Goal: Task Accomplishment & Management: Use online tool/utility

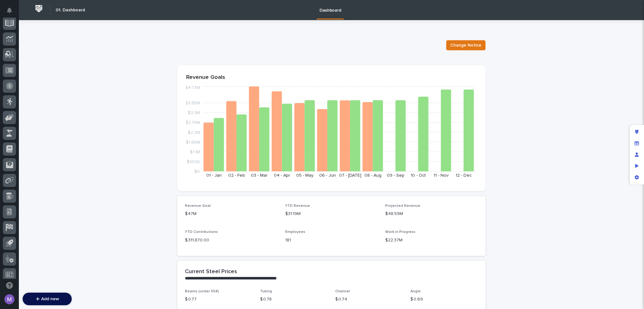
scroll to position [226, 0]
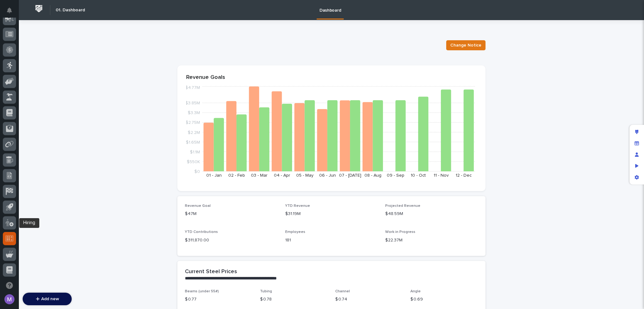
click at [8, 236] on icon at bounding box center [9, 238] width 8 height 6
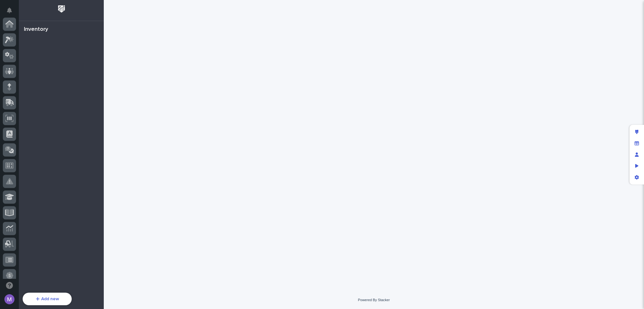
scroll to position [226, 0]
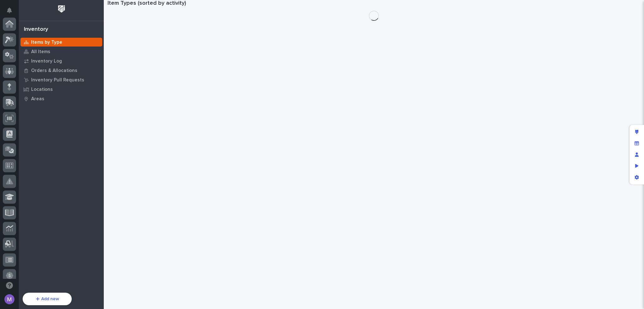
scroll to position [226, 0]
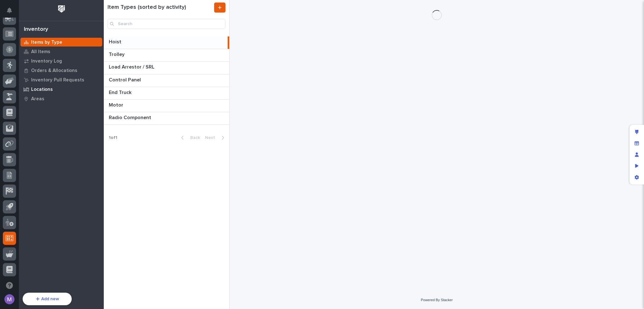
click at [44, 93] on div "Locations" at bounding box center [61, 89] width 82 height 9
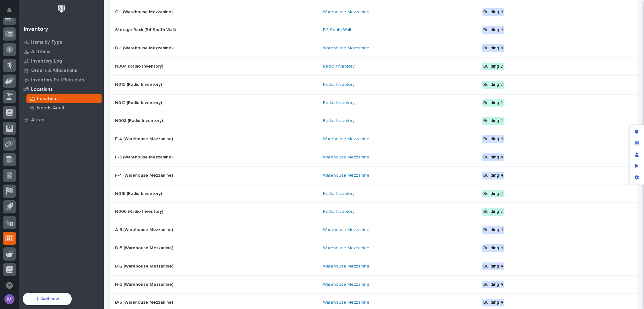
scroll to position [363, 0]
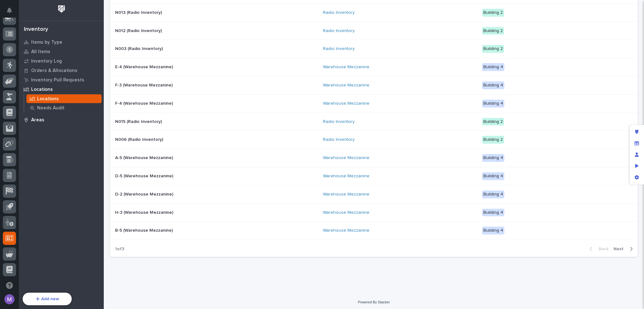
click at [48, 121] on div "Areas" at bounding box center [61, 119] width 82 height 9
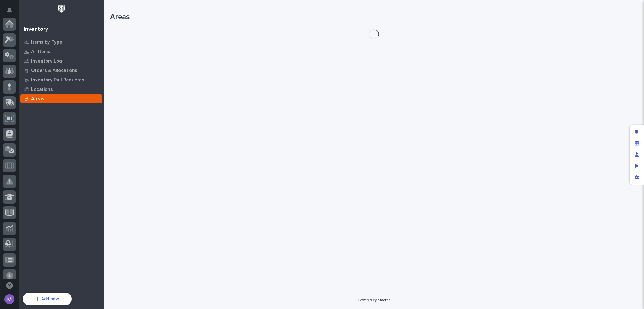
scroll to position [226, 0]
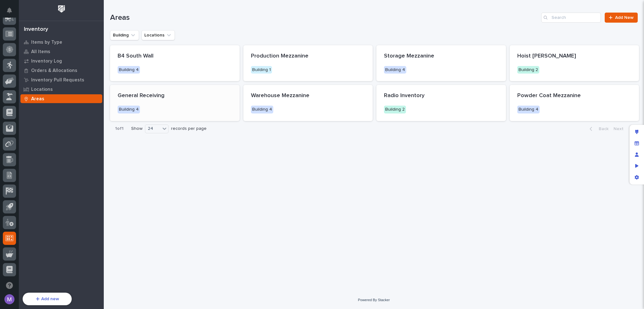
click at [203, 106] on p "Building 4" at bounding box center [175, 110] width 115 height 8
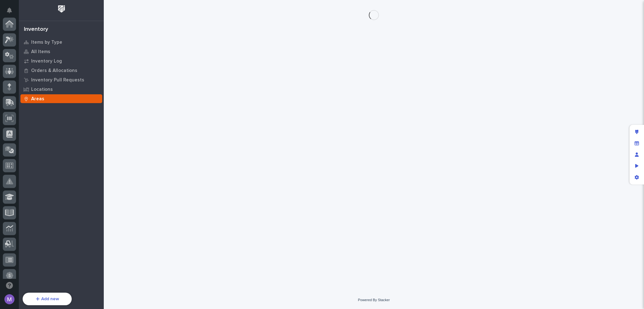
scroll to position [226, 0]
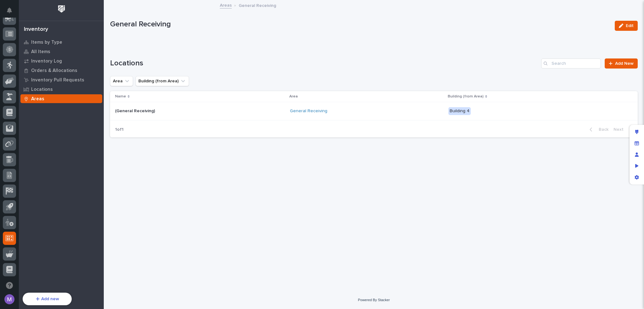
click at [371, 112] on div "General Receiving" at bounding box center [345, 111] width 110 height 5
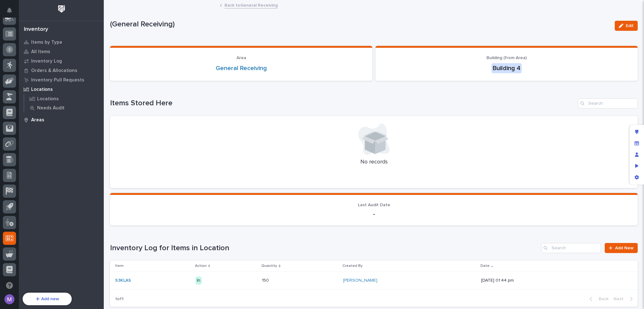
click at [40, 119] on p "Areas" at bounding box center [37, 120] width 13 height 6
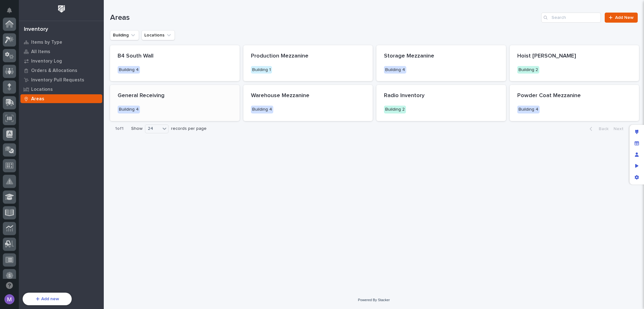
scroll to position [226, 0]
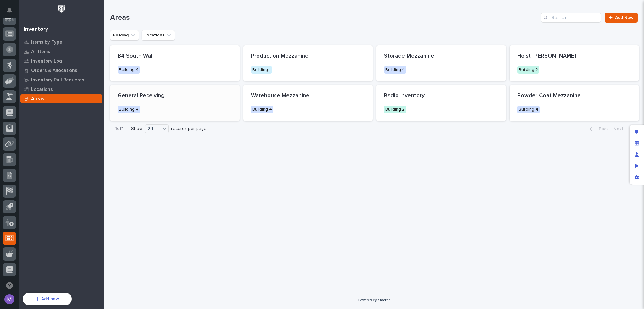
click at [184, 101] on div "General Receiving Building 4" at bounding box center [175, 103] width 130 height 36
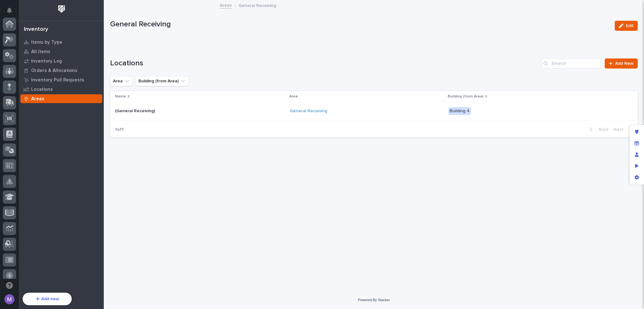
scroll to position [226, 0]
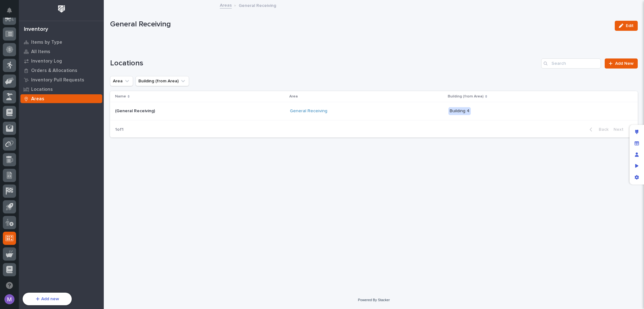
click at [216, 104] on td "(General Receiving) (General Receiving)" at bounding box center [198, 111] width 177 height 18
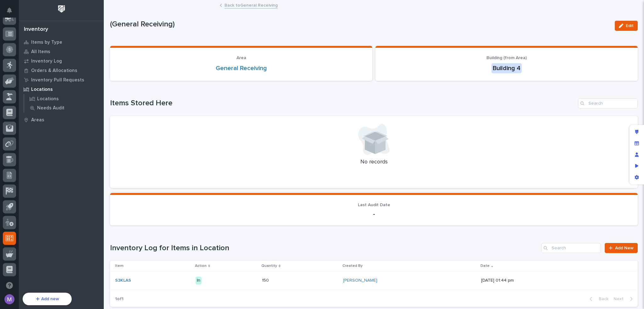
click at [485, 90] on div "Loading... Saving… Items Stored Here No records" at bounding box center [374, 140] width 528 height 108
click at [49, 60] on p "Inventory Log" at bounding box center [46, 62] width 31 height 6
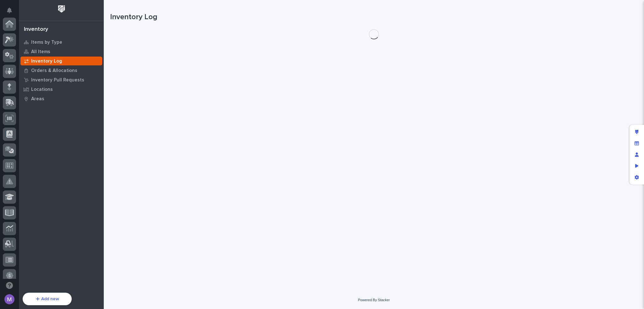
scroll to position [226, 0]
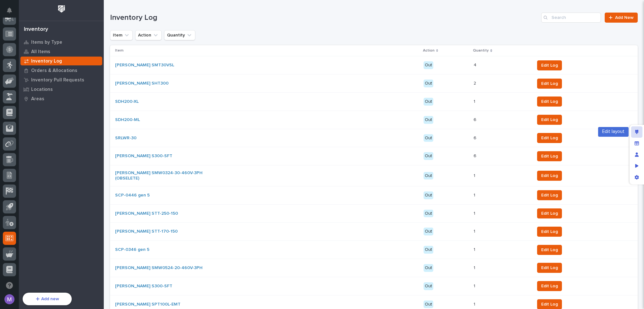
click at [634, 134] on div "Edit layout" at bounding box center [637, 131] width 11 height 11
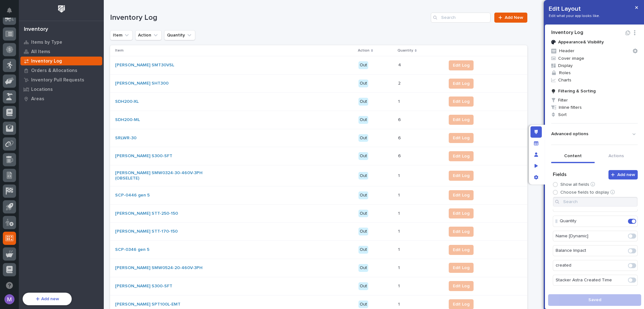
scroll to position [63, 0]
click at [629, 255] on span at bounding box center [631, 256] width 4 height 4
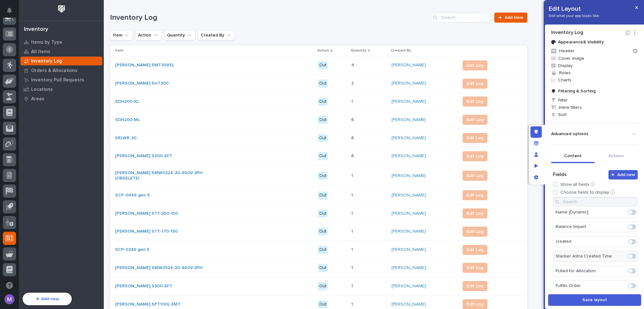
scroll to position [78, 0]
click at [595, 304] on button "Save layout" at bounding box center [594, 301] width 93 height 12
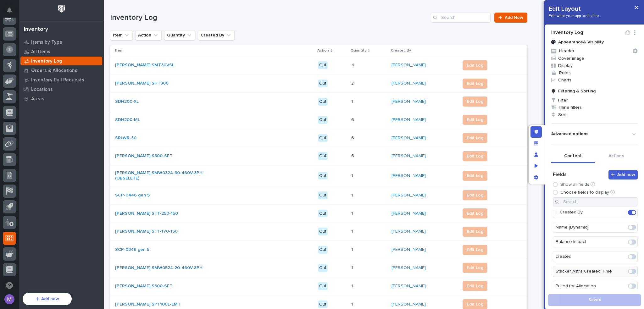
scroll to position [0, 0]
drag, startPoint x: 572, startPoint y: 262, endPoint x: 573, endPoint y: 230, distance: 31.8
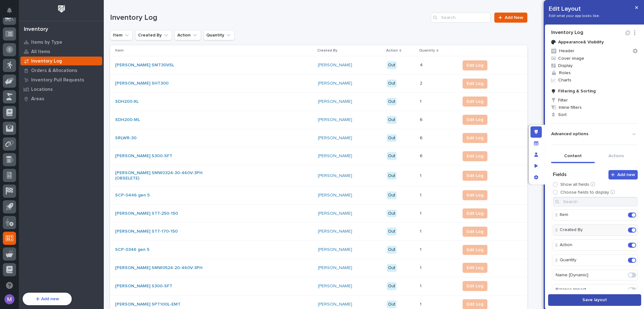
click at [584, 302] on span "Save layout" at bounding box center [595, 300] width 25 height 4
drag, startPoint x: 567, startPoint y: 229, endPoint x: 572, endPoint y: 265, distance: 36.9
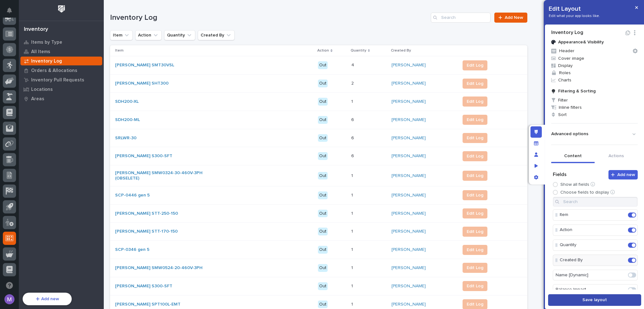
click at [589, 304] on button "Save layout" at bounding box center [594, 301] width 93 height 12
click at [535, 137] on div "Edit layout" at bounding box center [536, 131] width 11 height 11
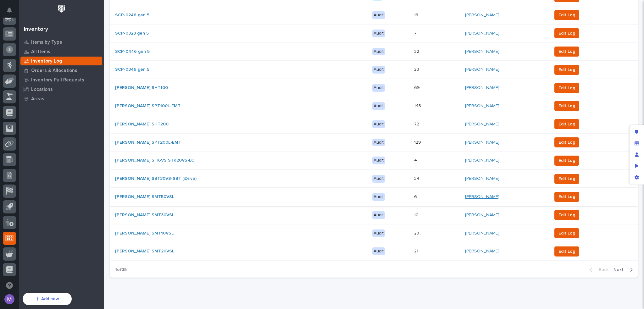
scroll to position [362, 0]
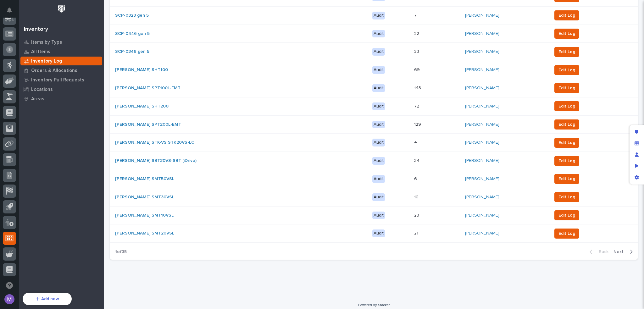
click at [614, 250] on span "Next" at bounding box center [621, 252] width 14 height 4
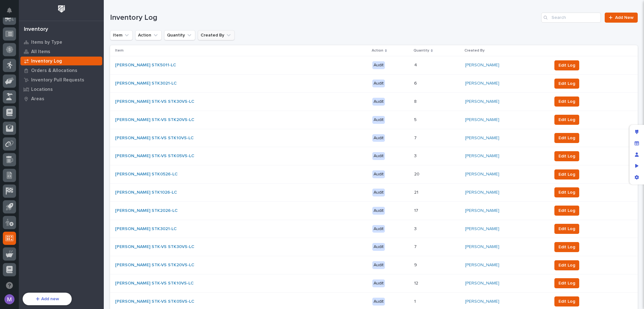
click at [217, 33] on button "Created By" at bounding box center [216, 35] width 37 height 10
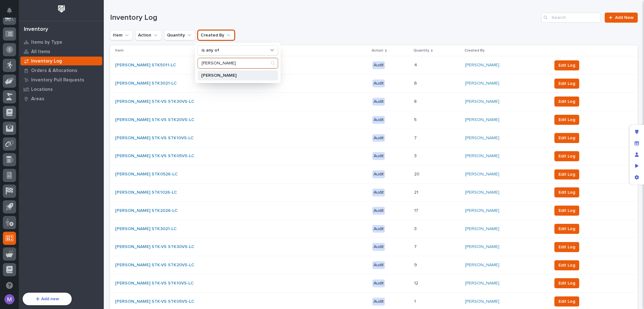
type input "[PERSON_NAME]"
click at [213, 73] on p "[PERSON_NAME]" at bounding box center [234, 75] width 67 height 4
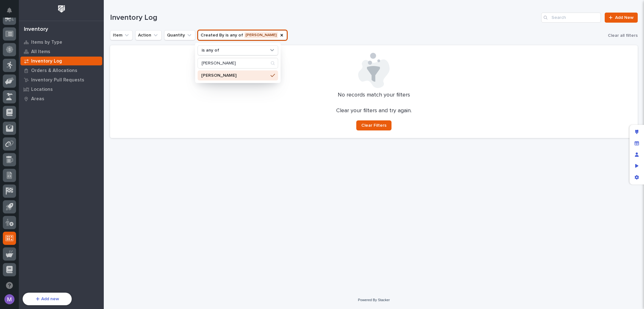
click at [335, 29] on div "Inventory Log Add New" at bounding box center [374, 15] width 528 height 30
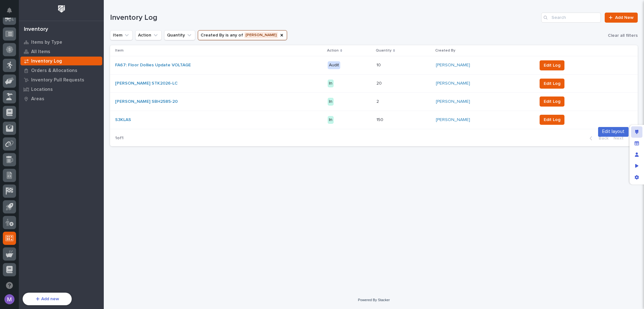
drag, startPoint x: 640, startPoint y: 133, endPoint x: 635, endPoint y: 131, distance: 4.8
click at [640, 133] on div "Edit layout" at bounding box center [637, 131] width 11 height 11
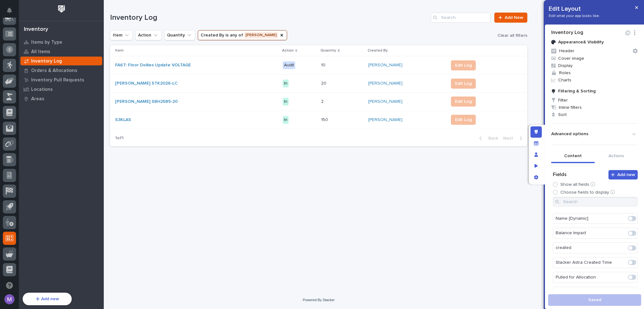
scroll to position [63, 0]
click at [629, 241] on span at bounding box center [631, 242] width 4 height 4
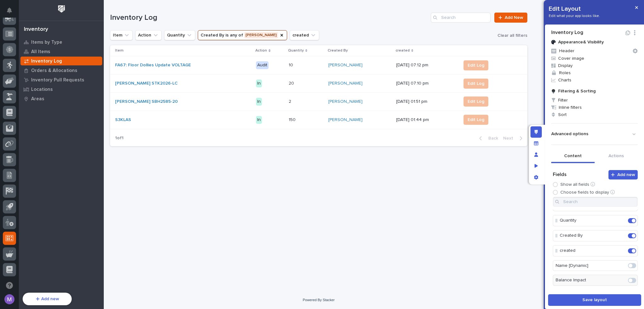
scroll to position [0, 0]
click at [619, 276] on icon "Edit" at bounding box center [622, 276] width 6 height 6
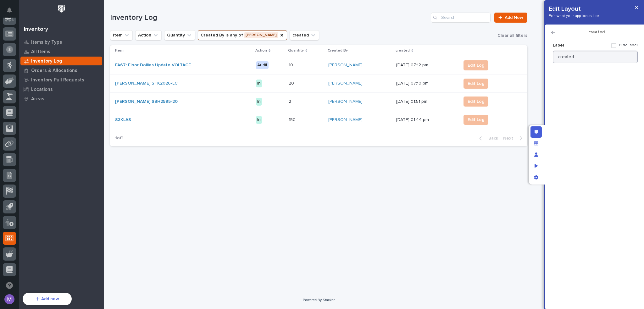
click at [580, 51] on div "Label Hide label created Display as image Display as button Open in new tab Lin…" at bounding box center [595, 51] width 85 height 23
click at [580, 51] on input "created" at bounding box center [595, 57] width 85 height 13
click at [581, 55] on input "created" at bounding box center [595, 57] width 85 height 13
type input "Created On"
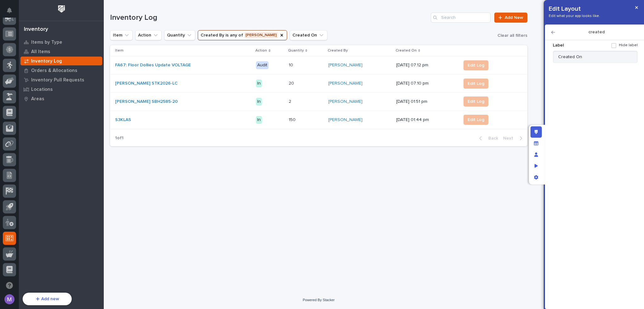
click at [553, 32] on icon "button" at bounding box center [554, 32] width 4 height 3
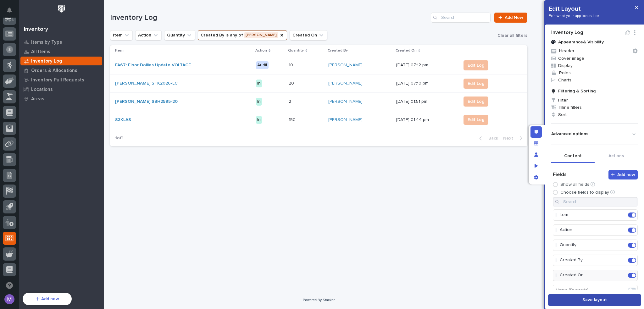
click at [595, 299] on span "Save layout" at bounding box center [595, 300] width 25 height 4
click at [537, 132] on icon "Edit layout" at bounding box center [536, 132] width 3 height 4
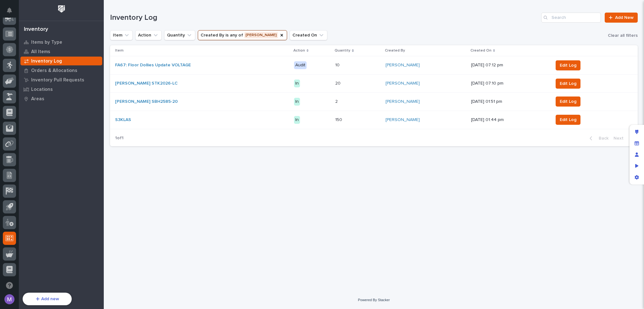
click at [377, 14] on h1 "Inventory Log" at bounding box center [324, 17] width 429 height 9
click at [364, 20] on h1 "Inventory Log" at bounding box center [324, 17] width 429 height 9
click at [355, 10] on div "Inventory Log Add New" at bounding box center [374, 15] width 528 height 30
click at [281, 36] on icon "Created By" at bounding box center [282, 35] width 3 height 3
click at [53, 50] on div "All Items" at bounding box center [61, 51] width 82 height 9
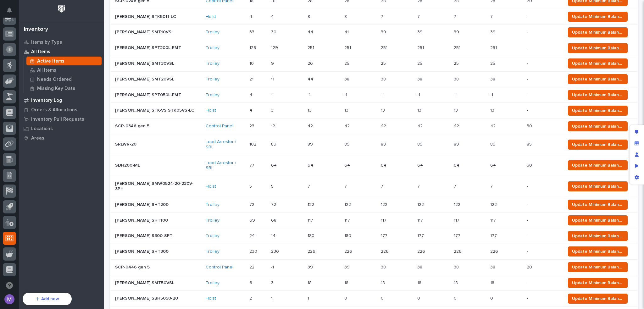
scroll to position [168, 0]
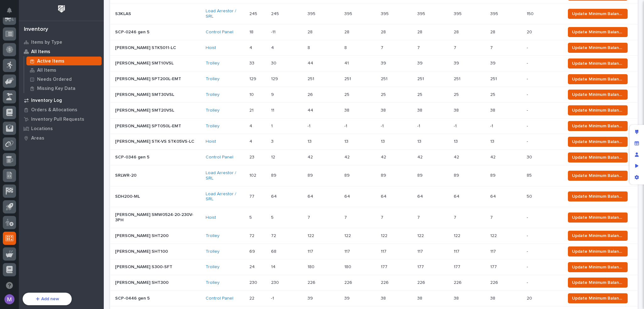
click at [44, 102] on p "Inventory Log" at bounding box center [46, 101] width 31 height 6
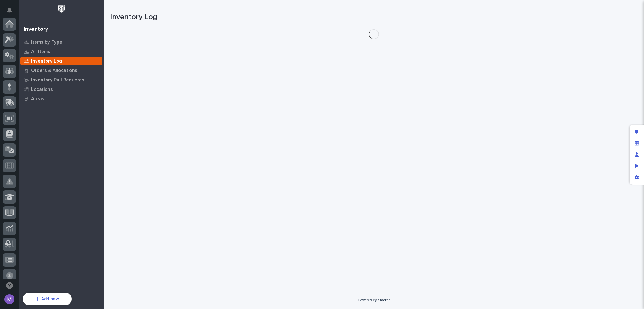
scroll to position [226, 0]
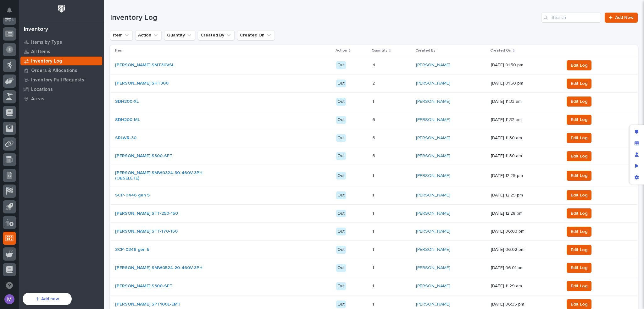
click at [302, 14] on h1 "Inventory Log" at bounding box center [324, 17] width 429 height 9
click at [47, 54] on p "All Items" at bounding box center [40, 52] width 19 height 6
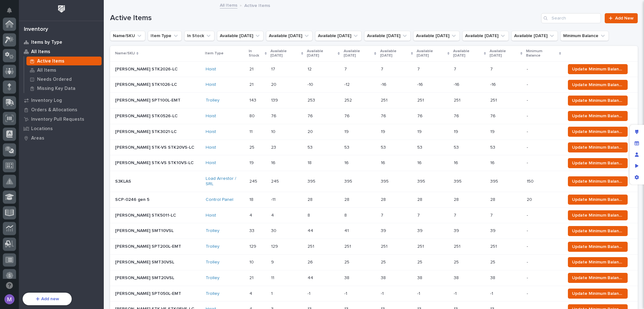
scroll to position [226, 0]
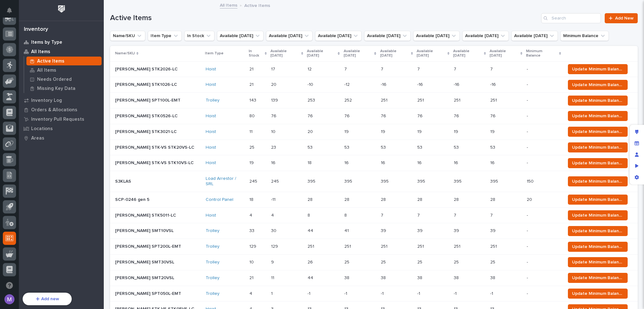
click at [43, 42] on p "Items by Type" at bounding box center [46, 43] width 31 height 6
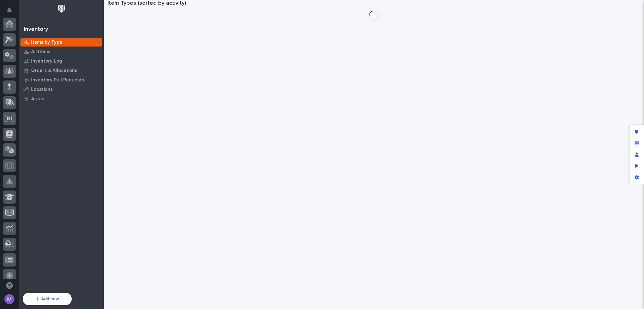
scroll to position [226, 0]
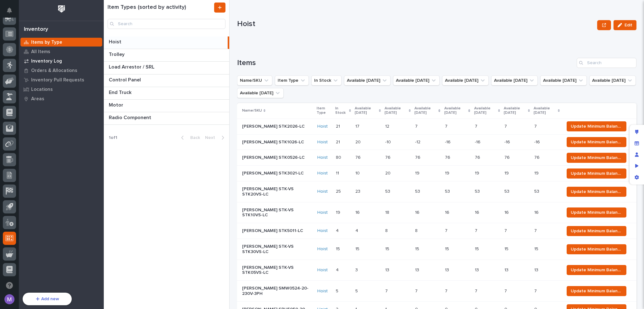
click at [50, 63] on p "Inventory Log" at bounding box center [46, 62] width 31 height 6
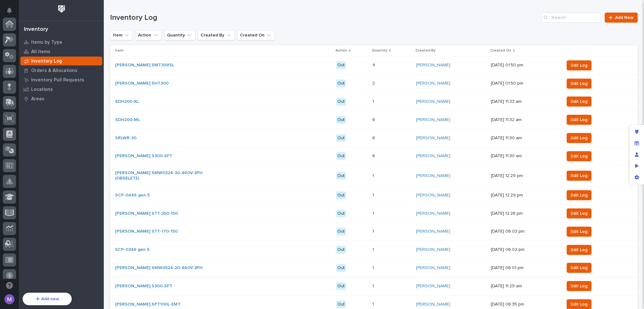
scroll to position [226, 0]
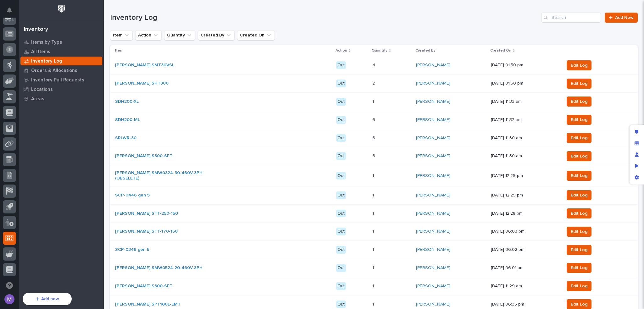
click at [347, 17] on h1 "Inventory Log" at bounding box center [324, 17] width 429 height 9
click at [496, 34] on div "Item Action Quantity Created By Created On" at bounding box center [374, 35] width 528 height 10
click at [349, 21] on h1 "Inventory Log" at bounding box center [324, 17] width 429 height 9
drag, startPoint x: 109, startPoint y: 16, endPoint x: 161, endPoint y: 19, distance: 52.3
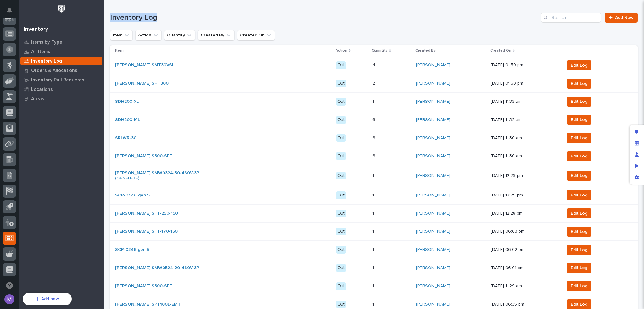
click at [165, 17] on h1 "Inventory Log" at bounding box center [324, 17] width 429 height 9
drag, startPoint x: 157, startPoint y: 17, endPoint x: 110, endPoint y: 20, distance: 47.3
click at [110, 20] on h1 "Inventory Log" at bounding box center [324, 17] width 429 height 9
click at [175, 18] on h1 "Inventory Log" at bounding box center [324, 17] width 429 height 9
click at [42, 91] on p "Locations" at bounding box center [42, 90] width 22 height 6
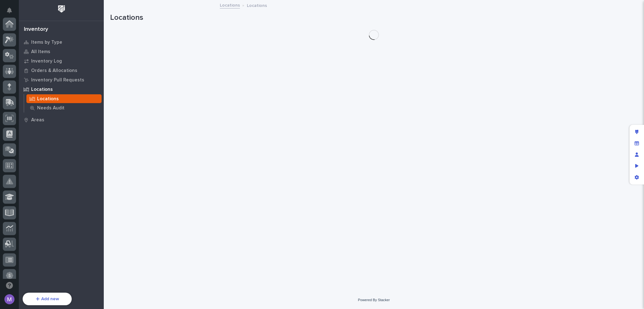
scroll to position [226, 0]
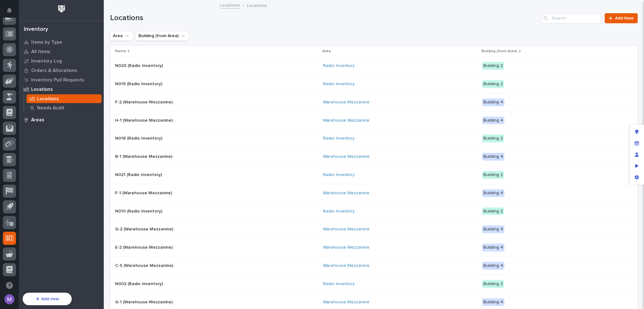
click at [49, 121] on div "Areas" at bounding box center [61, 119] width 82 height 9
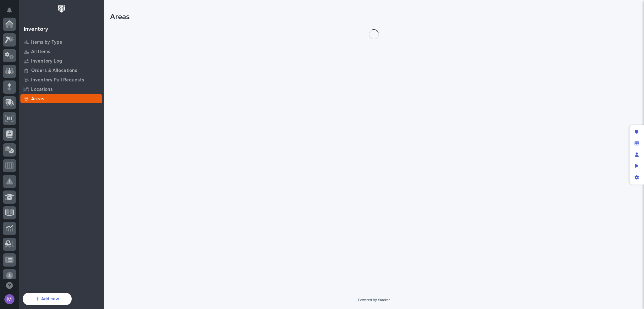
scroll to position [226, 0]
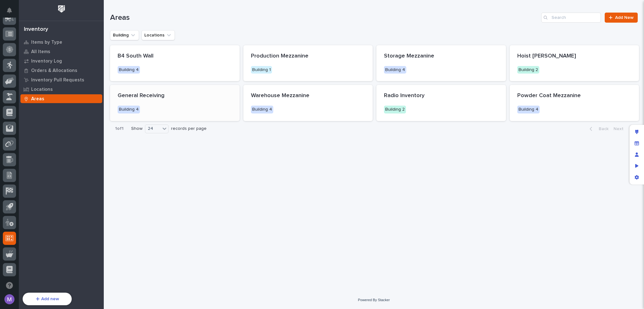
click at [176, 102] on div "General Receiving Building 4" at bounding box center [175, 103] width 130 height 36
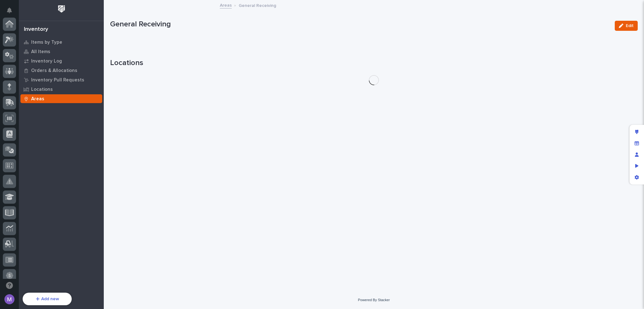
scroll to position [226, 0]
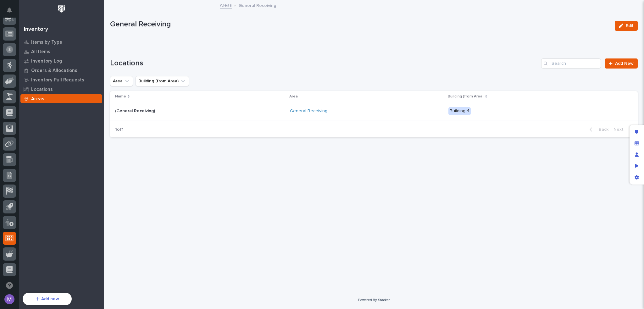
click at [261, 111] on div "(General Receiving) (General Receiving)" at bounding box center [200, 111] width 170 height 10
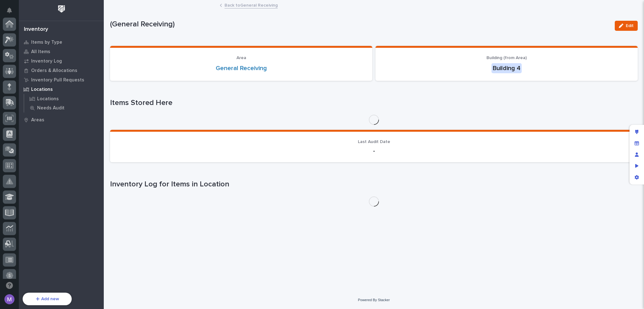
scroll to position [226, 0]
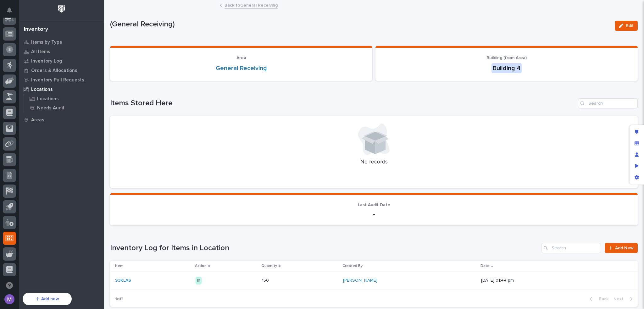
click at [554, 114] on div "Items Stored Here No records" at bounding box center [374, 143] width 528 height 90
click at [554, 113] on div "Items Stored Here No records" at bounding box center [374, 143] width 528 height 90
click at [554, 112] on div "Items Stored Here No records" at bounding box center [374, 143] width 528 height 90
drag, startPoint x: 264, startPoint y: 30, endPoint x: 253, endPoint y: 33, distance: 11.7
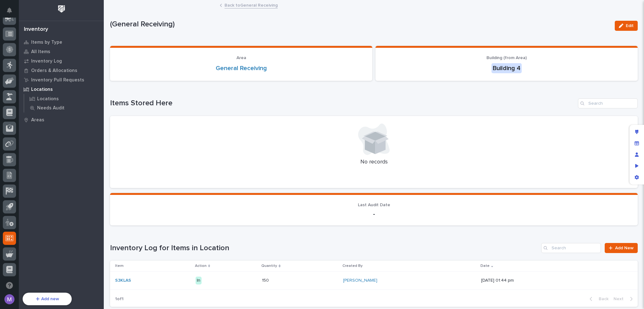
click at [263, 31] on div "(General Receiving)" at bounding box center [360, 26] width 500 height 12
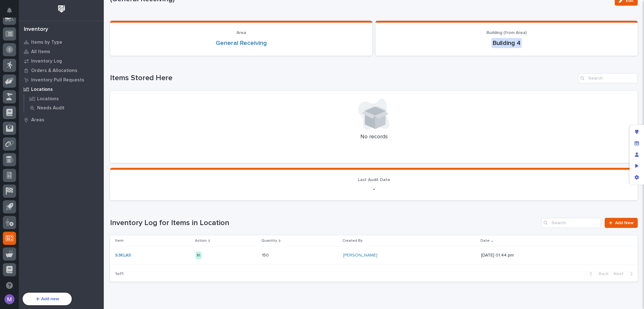
scroll to position [52, 0]
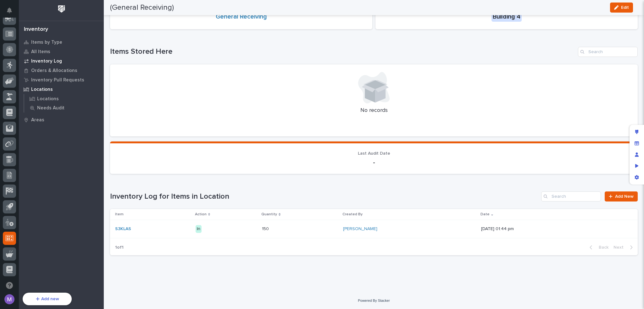
click at [44, 61] on p "Inventory Log" at bounding box center [46, 62] width 31 height 6
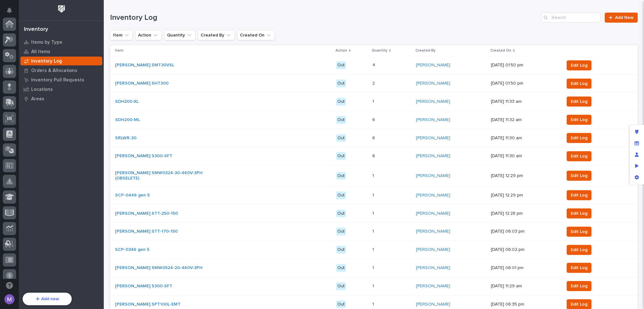
scroll to position [226, 0]
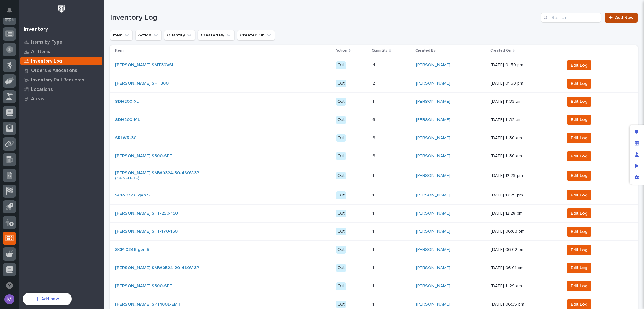
click at [619, 19] on span "Add New" at bounding box center [625, 17] width 19 height 4
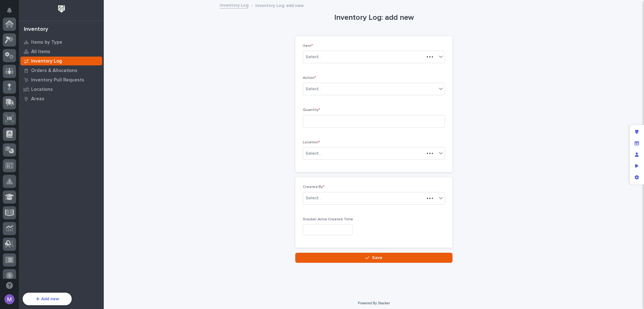
scroll to position [226, 0]
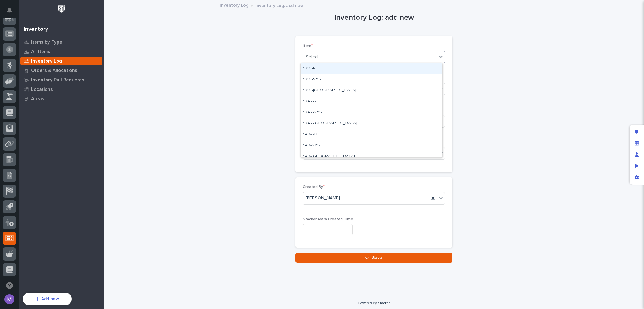
click at [333, 61] on div "Select..." at bounding box center [370, 57] width 134 height 10
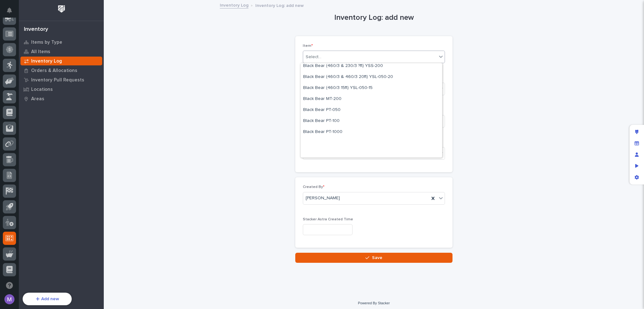
scroll to position [661, 0]
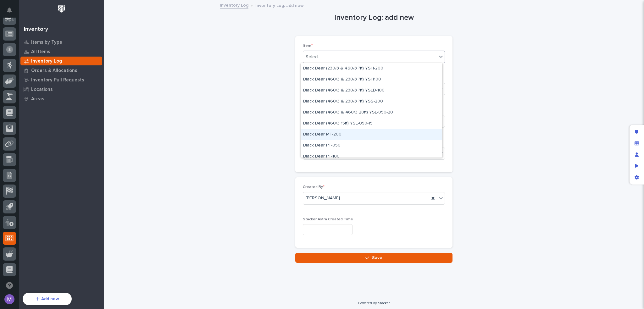
click at [337, 134] on div "Black Bear MT-200" at bounding box center [372, 134] width 142 height 11
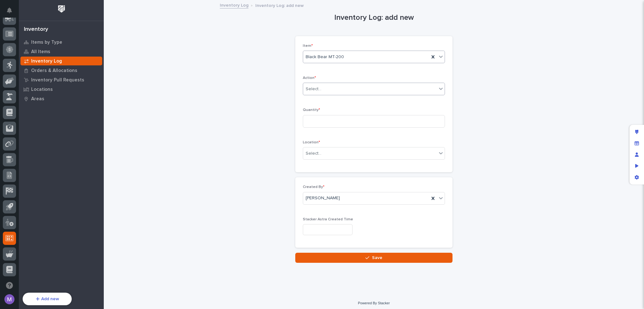
click at [333, 87] on div "Select..." at bounding box center [370, 89] width 134 height 10
click at [311, 121] on div "In" at bounding box center [372, 122] width 142 height 11
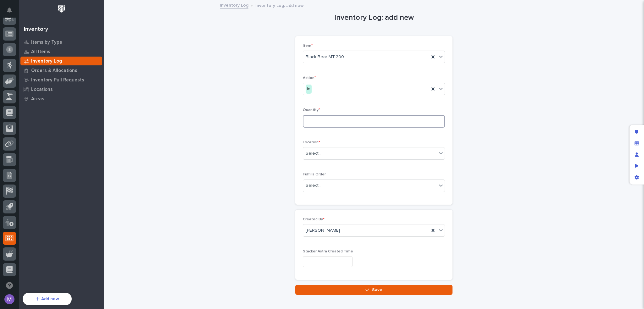
click at [311, 119] on input at bounding box center [374, 121] width 142 height 13
type input "2"
type input "69420"
click at [333, 134] on div "Item * Black Bear MT-200 Action * In Quantity * 69420 Location * Select... Fulf…" at bounding box center [374, 121] width 142 height 154
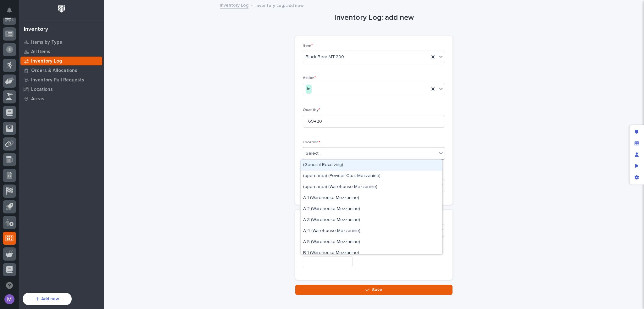
click at [334, 153] on div "Select..." at bounding box center [370, 154] width 134 height 10
click at [337, 108] on p "Quantity *" at bounding box center [374, 110] width 142 height 4
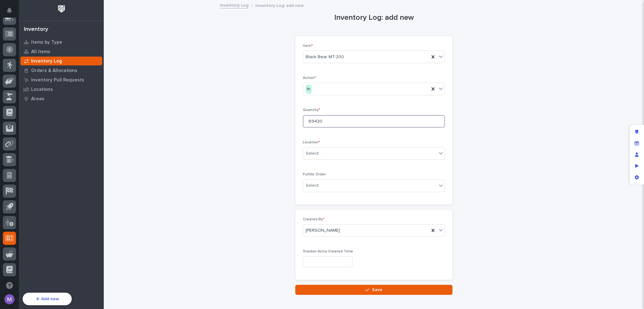
click at [323, 122] on input "69420" at bounding box center [374, 121] width 142 height 13
click at [326, 109] on p "Quantity *" at bounding box center [374, 110] width 142 height 4
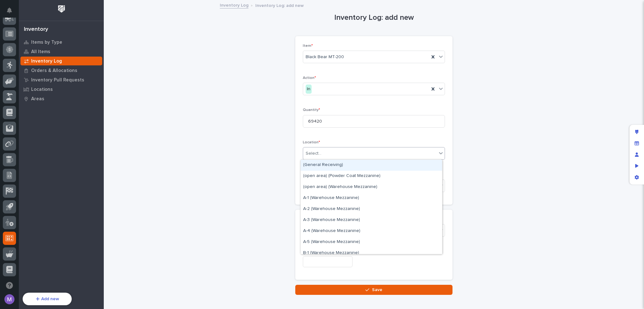
click at [329, 151] on div "Select..." at bounding box center [370, 154] width 134 height 10
click at [354, 164] on div "(General Receiving)" at bounding box center [372, 165] width 142 height 11
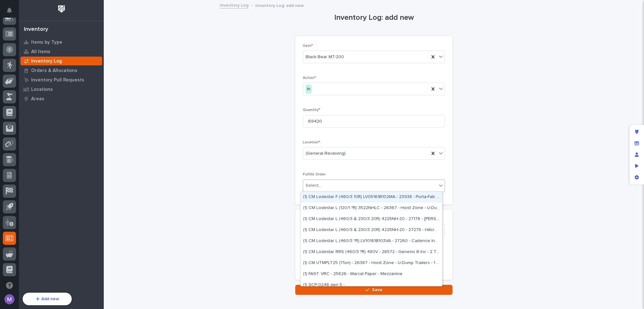
click at [339, 183] on div "Select..." at bounding box center [370, 186] width 134 height 10
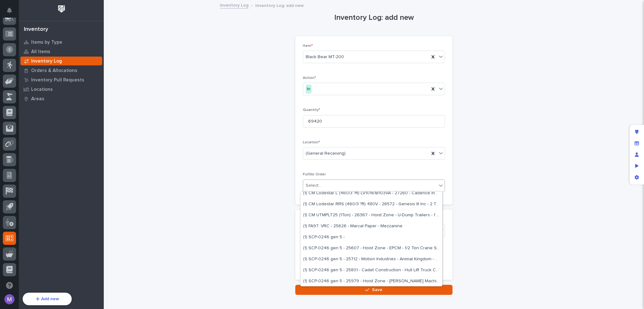
scroll to position [63, 0]
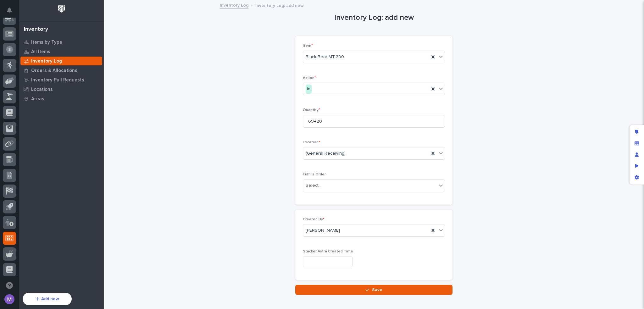
click at [483, 184] on div "Inventory Log: add new Loading... Saving… Loading... Saving… Loading... Saving……" at bounding box center [374, 148] width 528 height 295
click at [430, 290] on button "Save" at bounding box center [373, 290] width 157 height 10
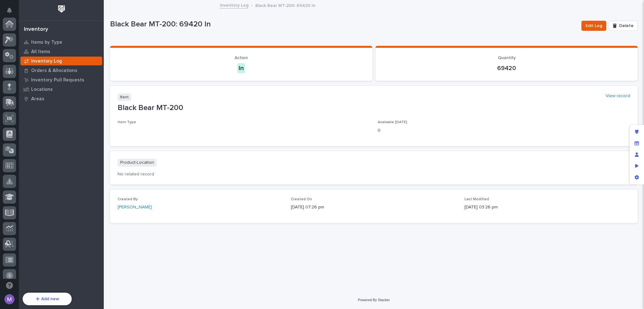
scroll to position [226, 0]
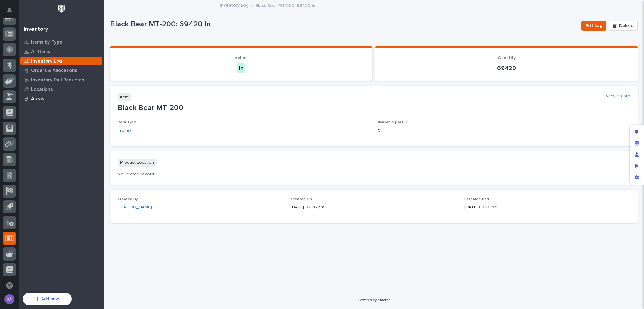
click at [42, 99] on p "Areas" at bounding box center [37, 99] width 13 height 6
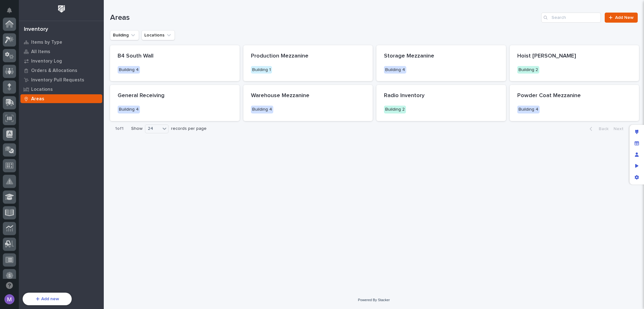
scroll to position [226, 0]
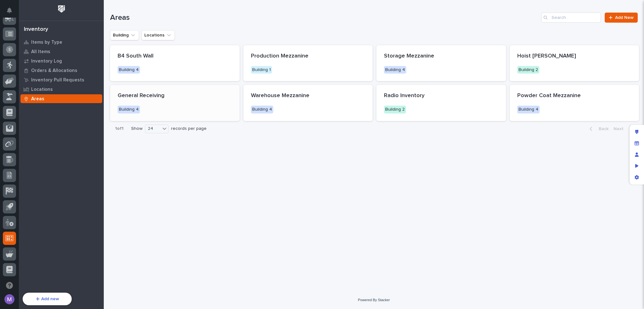
click at [169, 99] on div "General Receiving Building 4" at bounding box center [175, 103] width 130 height 36
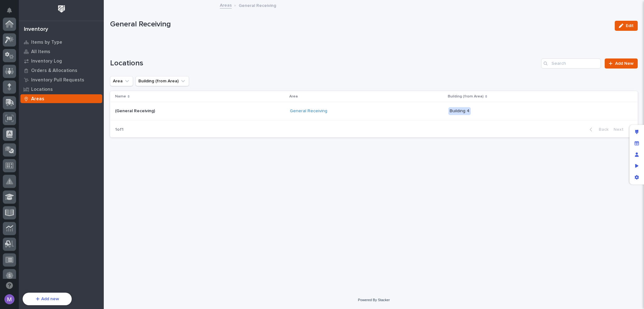
scroll to position [226, 0]
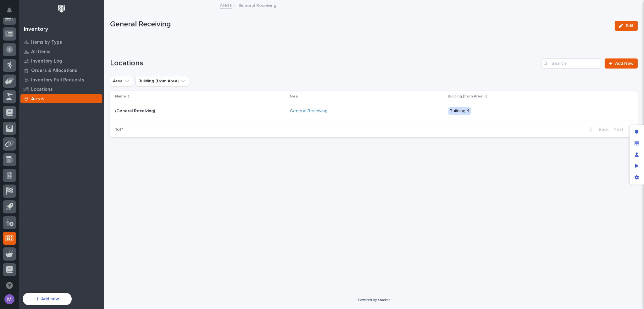
click at [389, 110] on div "General Receiving" at bounding box center [345, 111] width 110 height 5
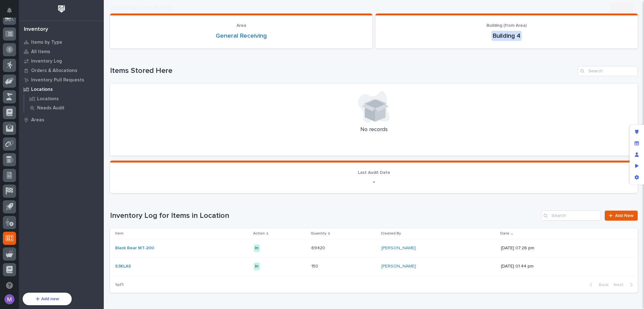
scroll to position [70, 0]
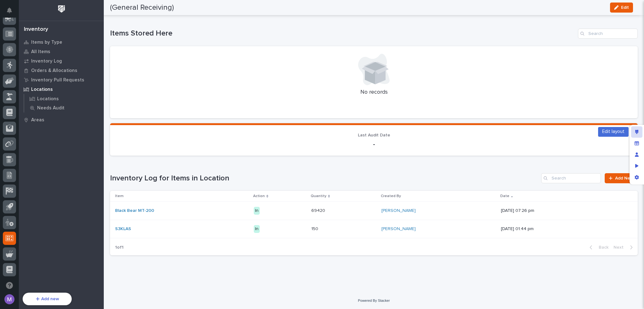
click at [637, 133] on icon "Edit layout" at bounding box center [637, 132] width 3 height 4
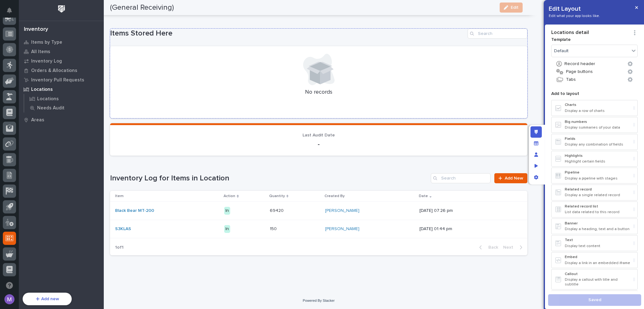
click at [422, 34] on h1 "Items Stored Here" at bounding box center [287, 33] width 355 height 9
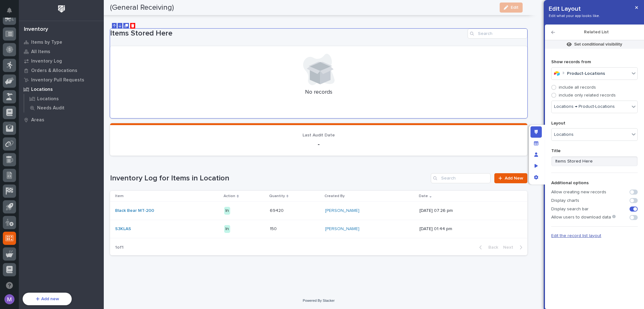
click at [567, 235] on span "Edit the record list layout" at bounding box center [577, 236] width 50 height 4
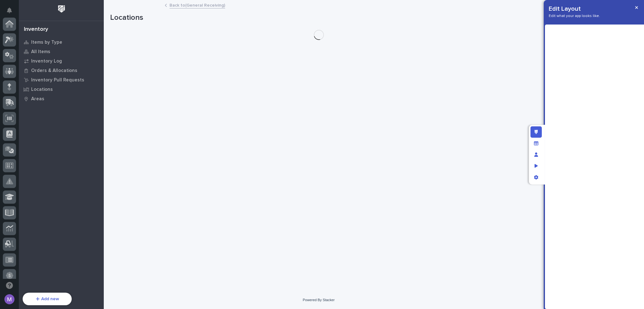
scroll to position [226, 0]
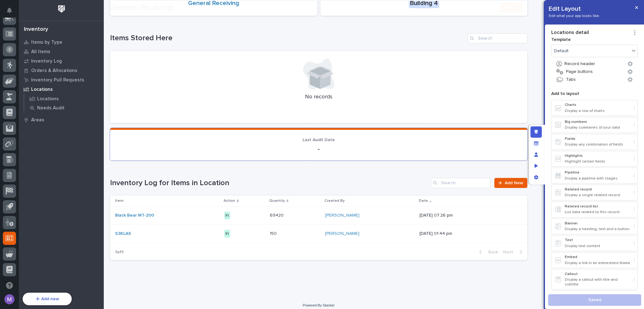
scroll to position [70, 0]
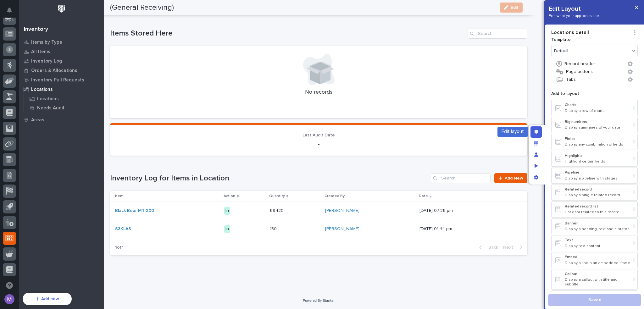
click at [536, 134] on div "Edit layout" at bounding box center [536, 131] width 11 height 11
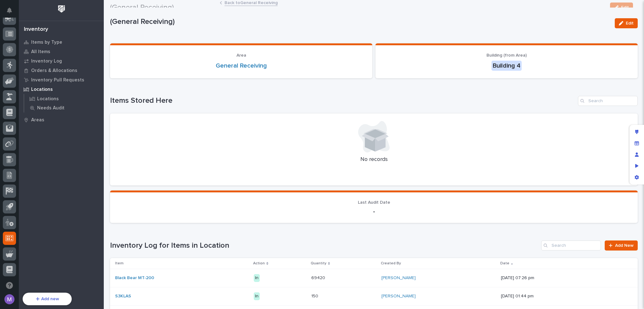
scroll to position [0, 0]
